Goal: Book appointment/travel/reservation

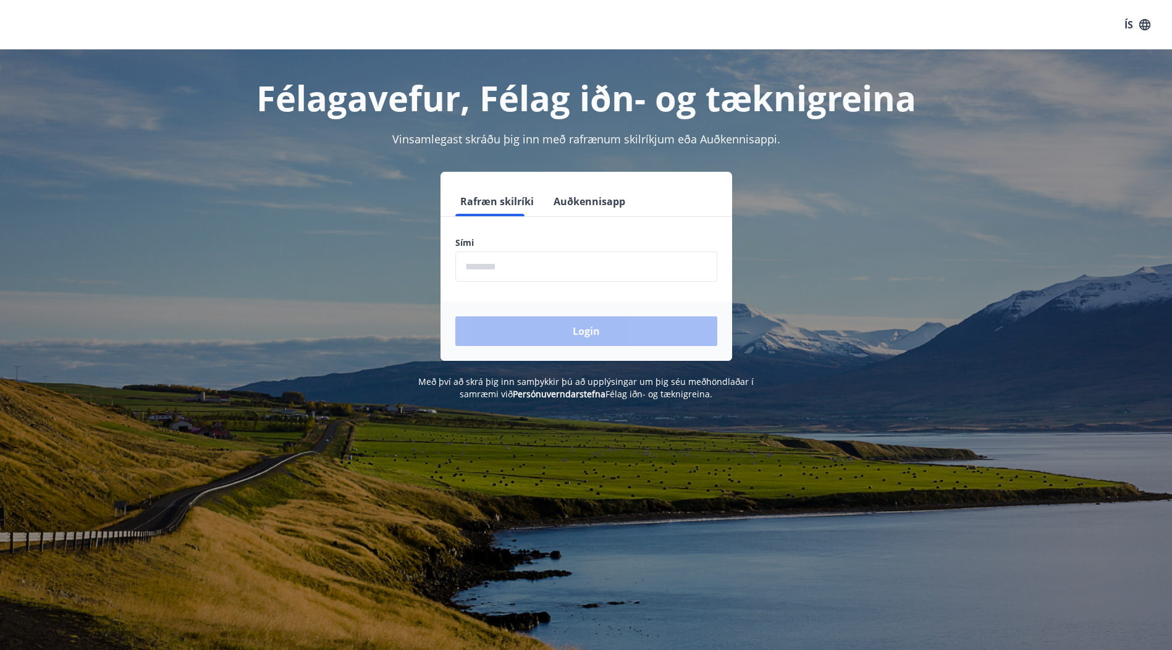
click at [524, 271] on input "phone" at bounding box center [586, 267] width 262 height 30
type input "********"
click at [591, 331] on button "Login" at bounding box center [586, 331] width 262 height 30
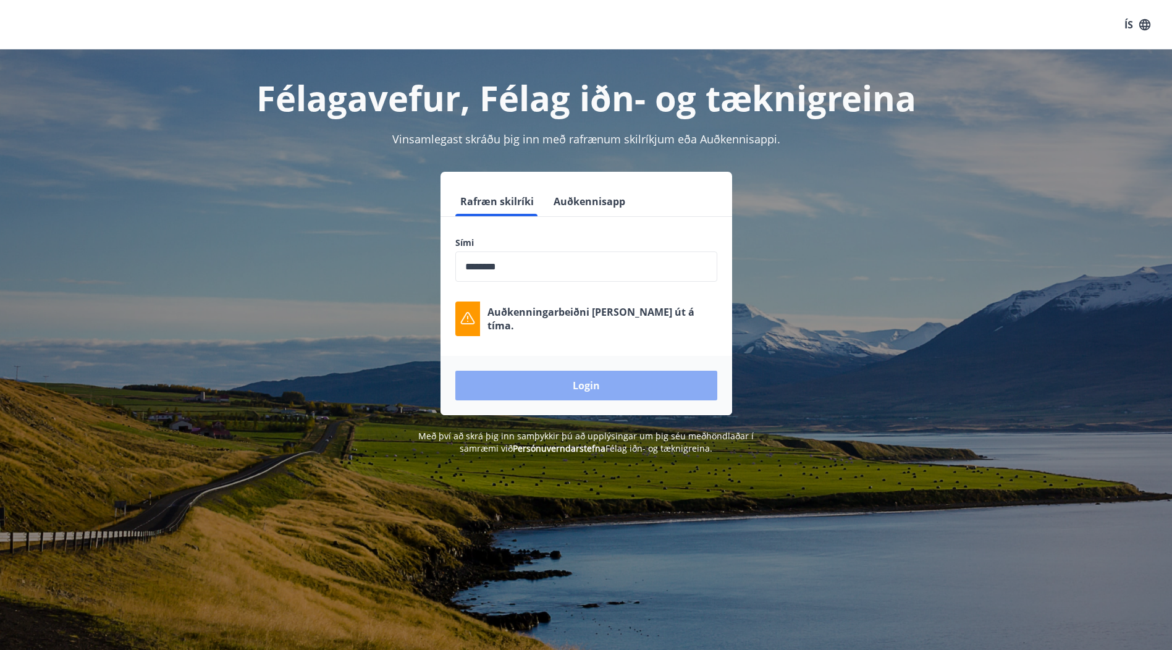
click at [583, 379] on button "Login" at bounding box center [586, 386] width 262 height 30
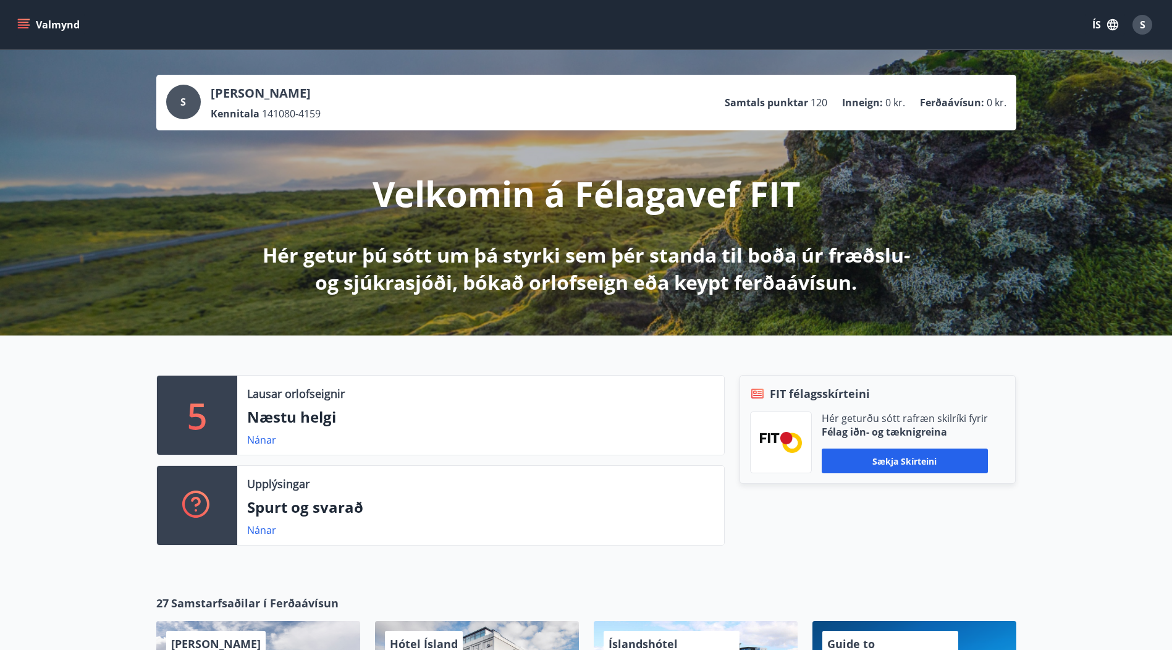
click at [413, 427] on p "Næstu helgi" at bounding box center [480, 417] width 467 height 21
click at [265, 440] on link "Nánar" at bounding box center [261, 440] width 29 height 14
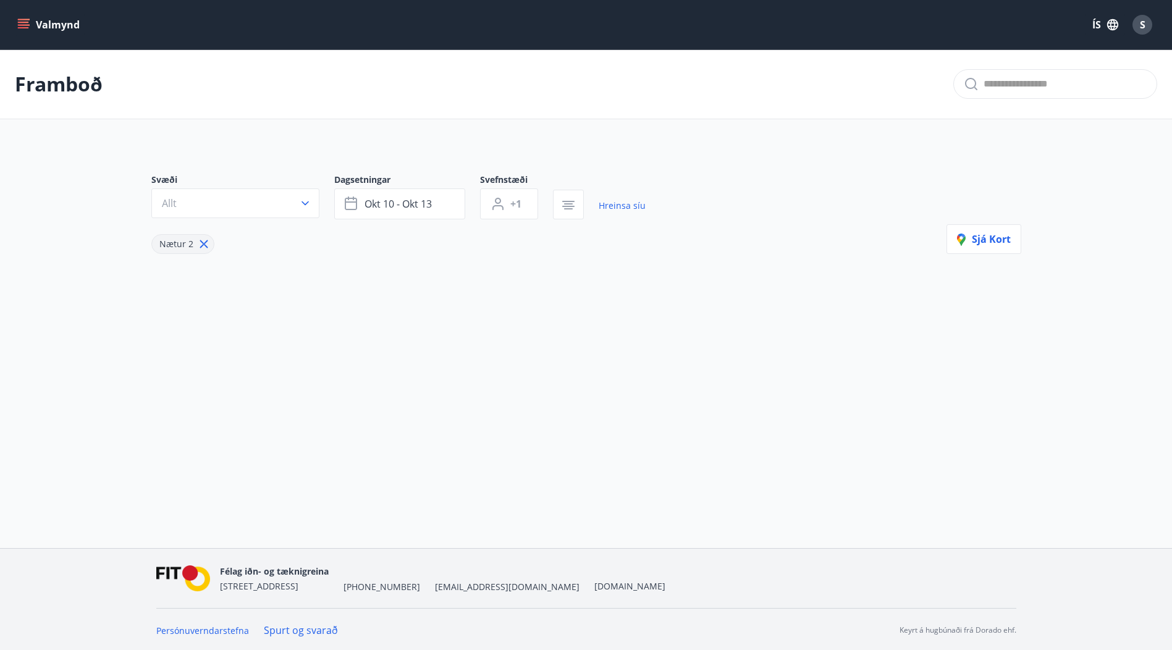
type input "*"
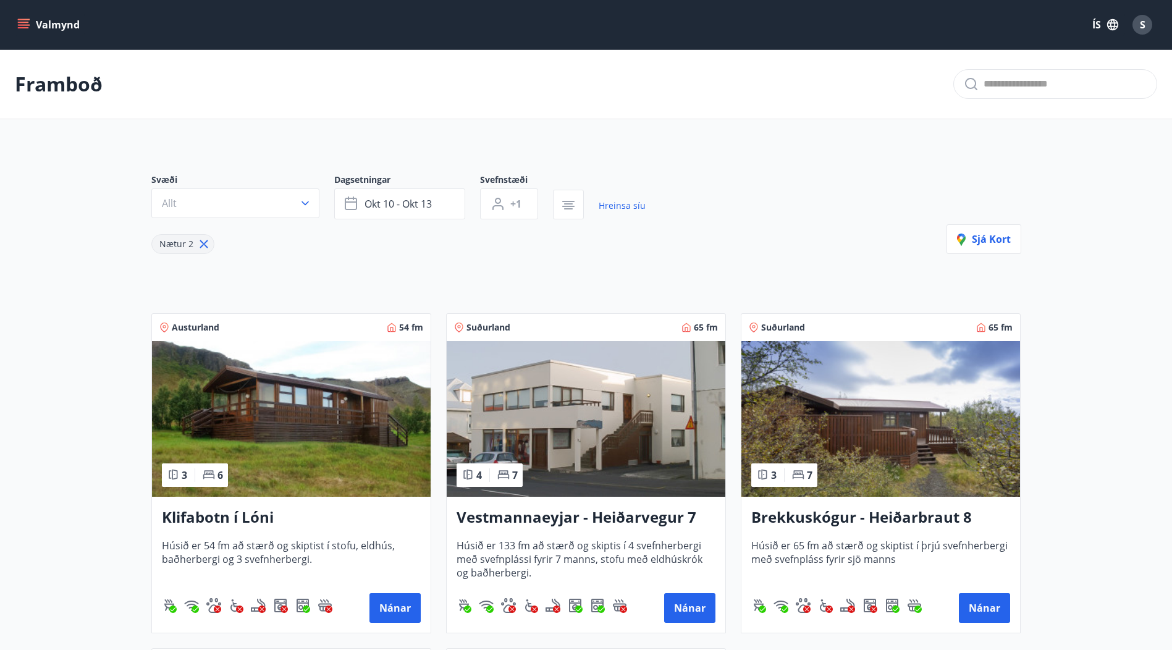
click at [917, 517] on h3 "Brekkuskógur - Heiðarbraut 8" at bounding box center [881, 518] width 259 height 22
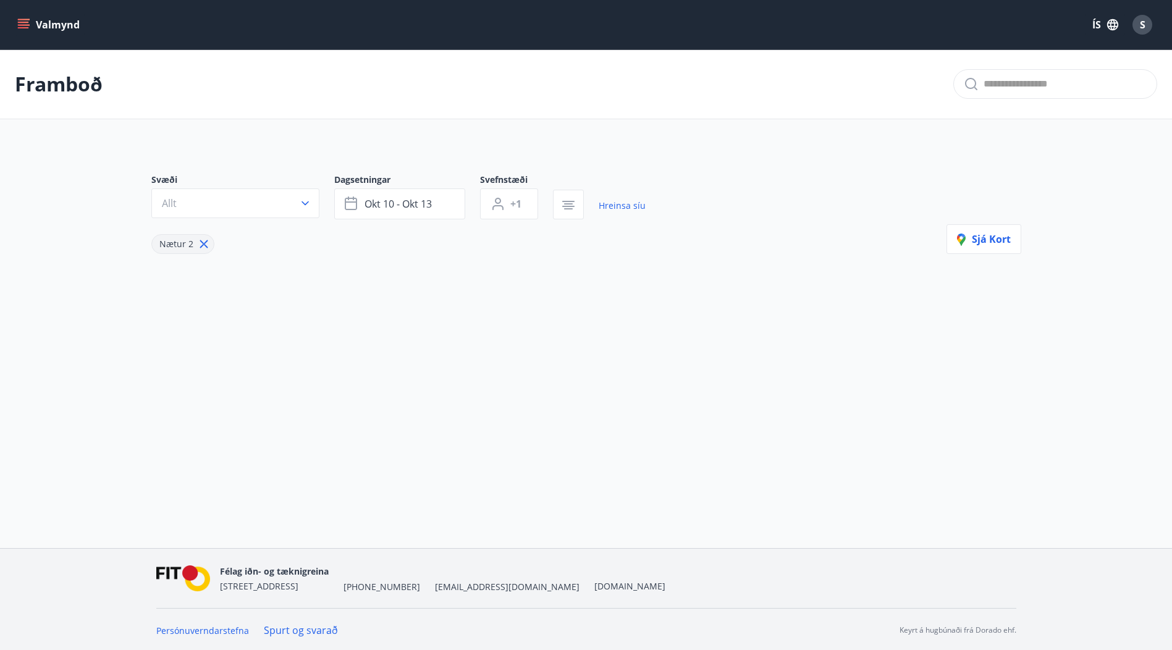
type input "*"
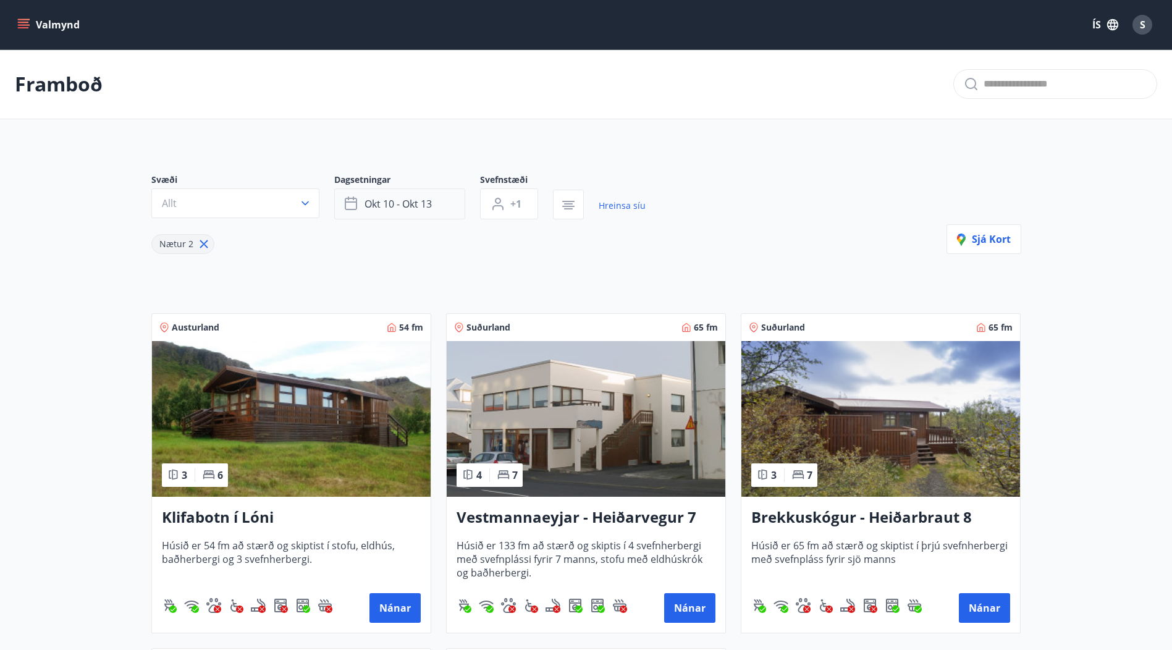
click at [436, 210] on button "okt 10 - okt 13" at bounding box center [399, 203] width 131 height 31
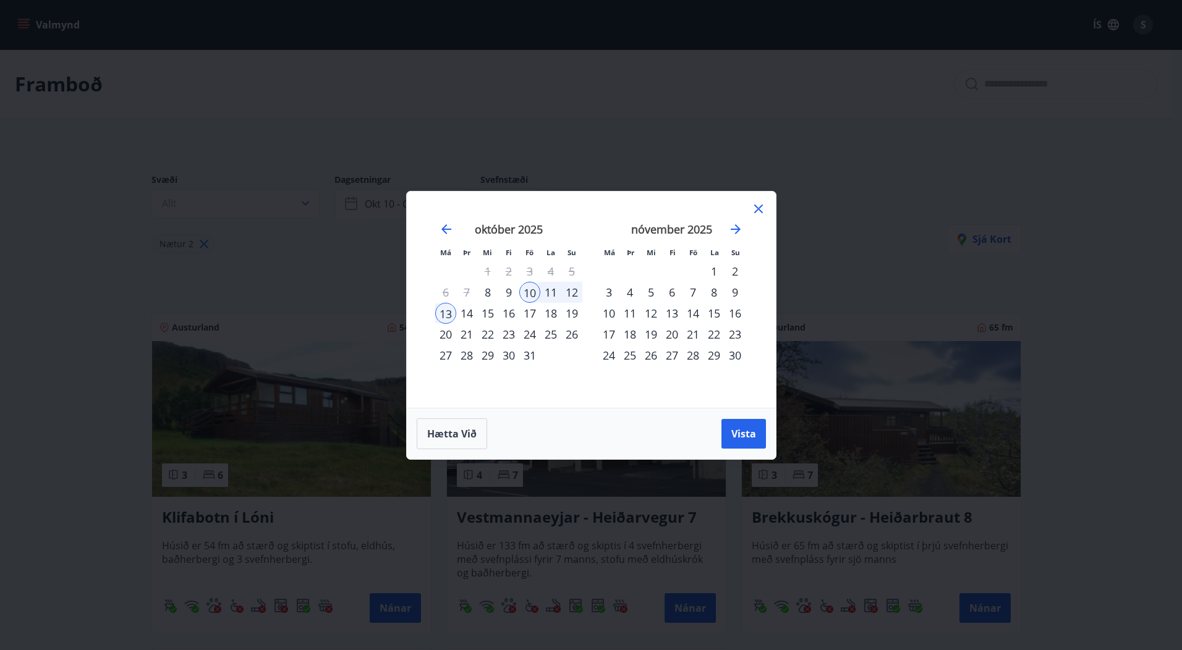
click at [527, 334] on div "24" at bounding box center [529, 334] width 21 height 21
click at [469, 358] on div "28" at bounding box center [466, 355] width 21 height 21
click at [743, 433] on span "Vista" at bounding box center [743, 434] width 25 height 14
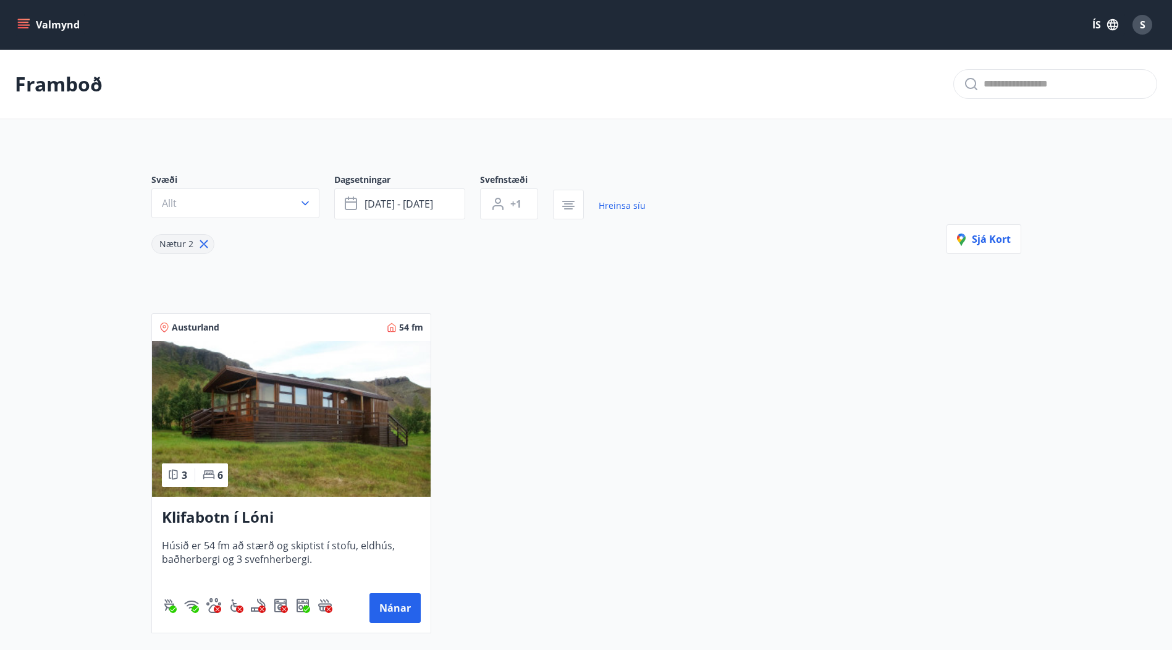
click at [218, 514] on h3 "Klifabotn í Lóni" at bounding box center [291, 518] width 259 height 22
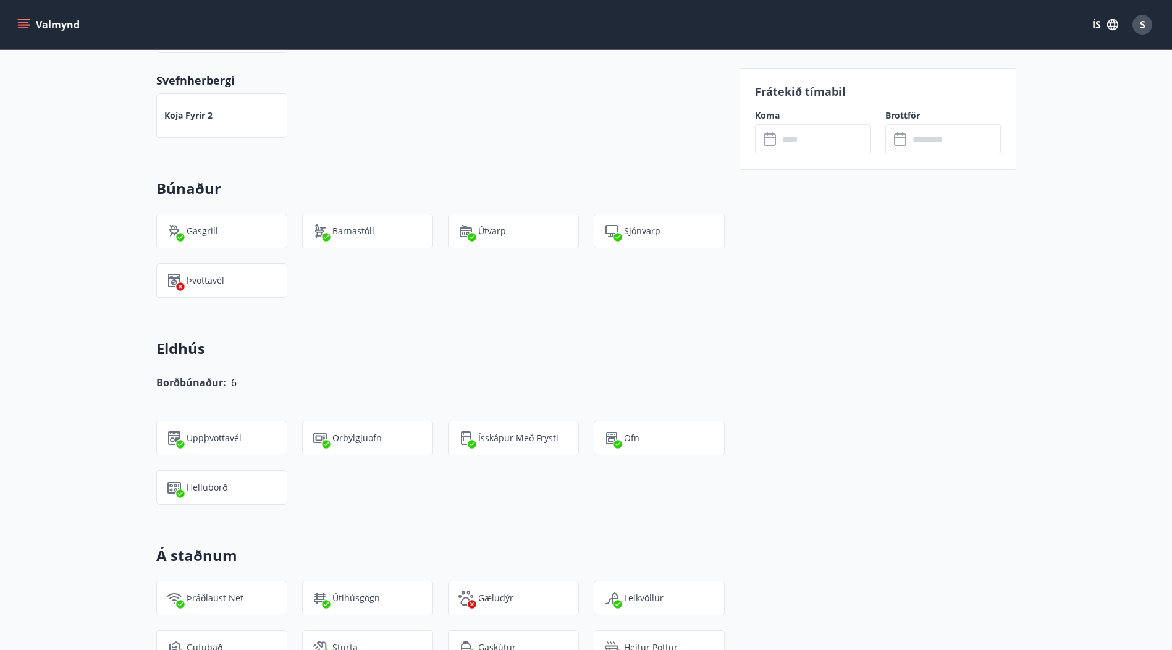
scroll to position [927, 0]
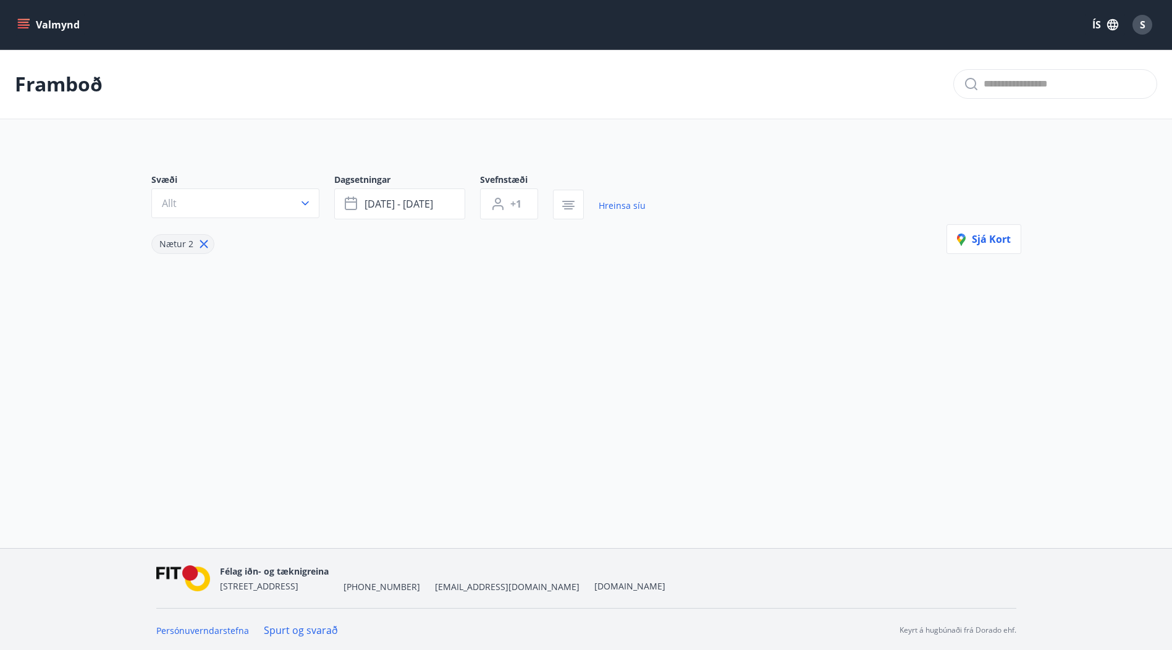
type input "*"
